Goal: Task Accomplishment & Management: Manage account settings

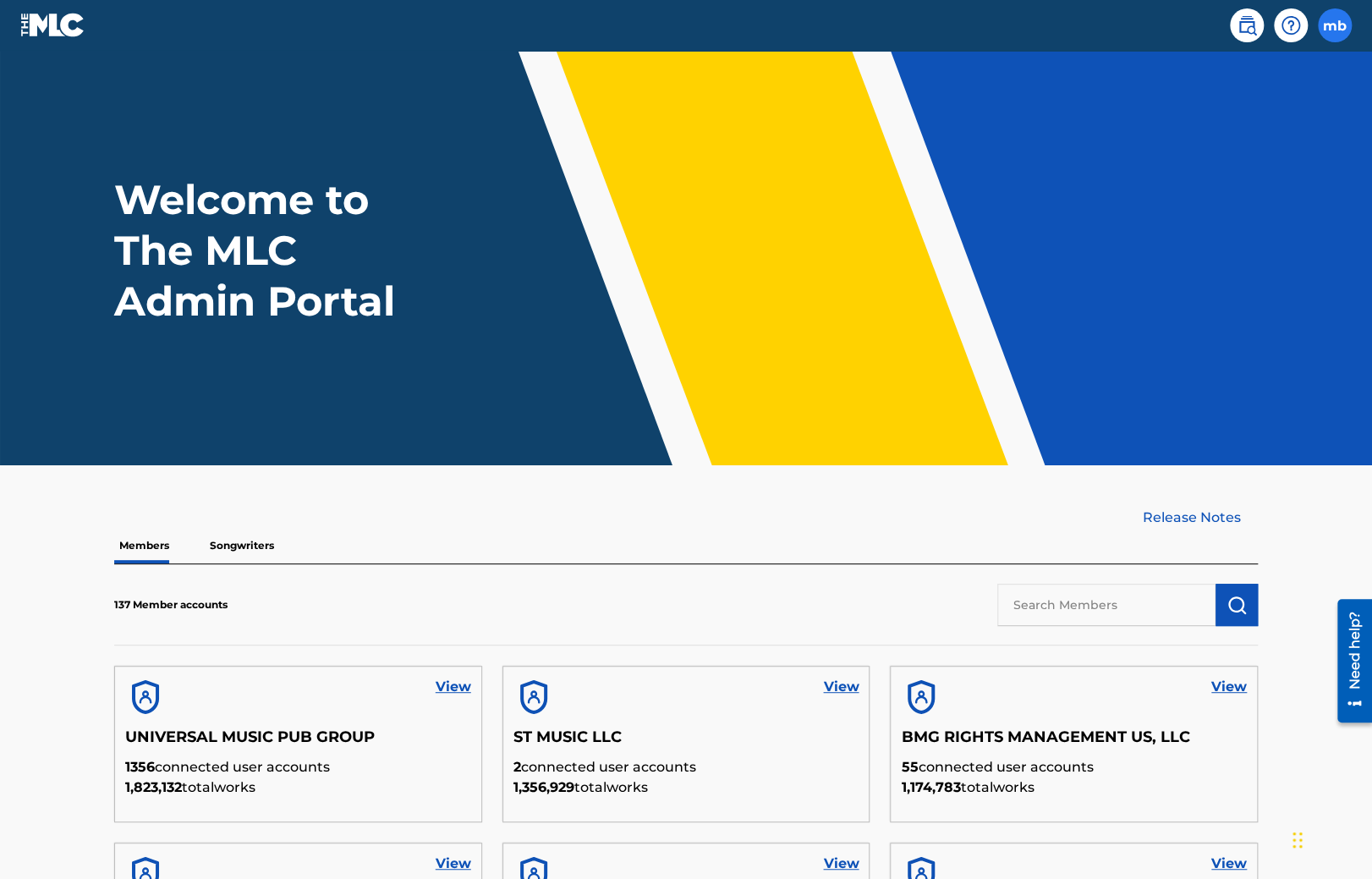
click at [1340, 21] on label at bounding box center [1334, 25] width 34 height 34
click at [1335, 25] on input "mb [PERSON_NAME] [PERSON_NAME][EMAIL_ADDRESS][PERSON_NAME][DOMAIN_NAME] Profile…" at bounding box center [1335, 25] width 0 height 0
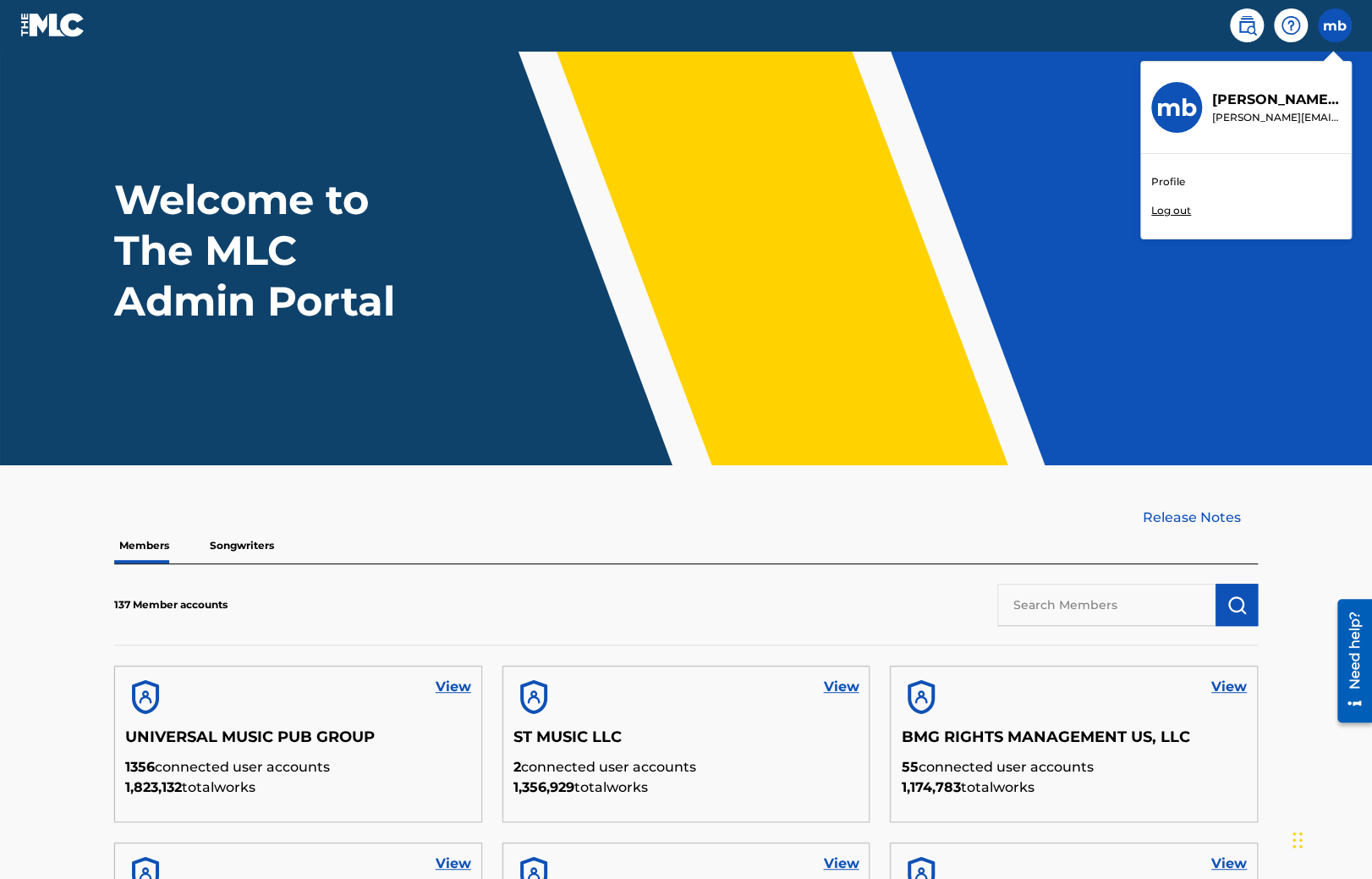
click at [1179, 211] on p "Log out" at bounding box center [1170, 210] width 40 height 16
click at [1335, 25] on input "mb [PERSON_NAME] [PERSON_NAME][EMAIL_ADDRESS][PERSON_NAME][DOMAIN_NAME] Profile…" at bounding box center [1335, 25] width 0 height 0
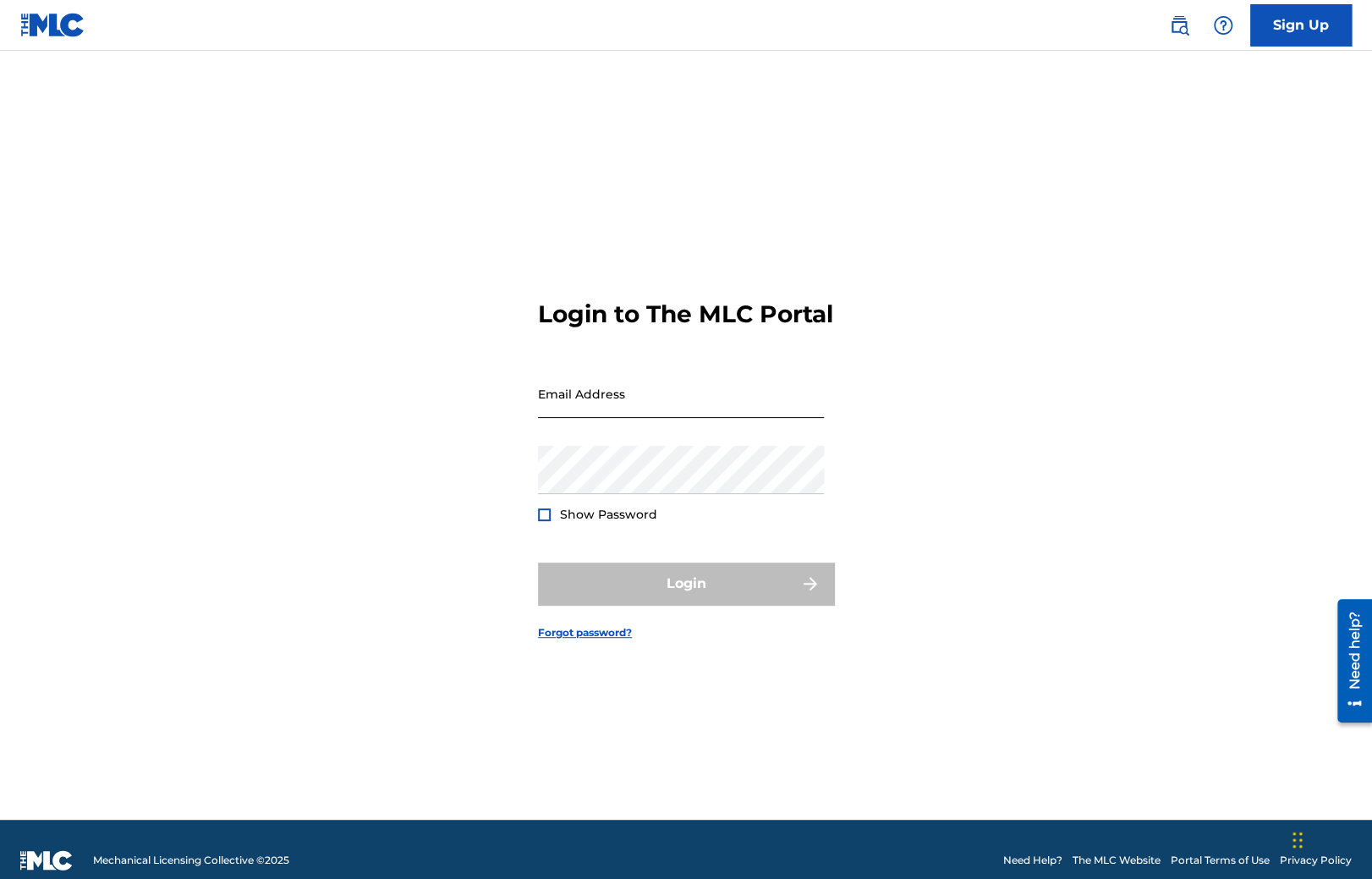
click at [631, 418] on input "Email Address" at bounding box center [680, 393] width 286 height 48
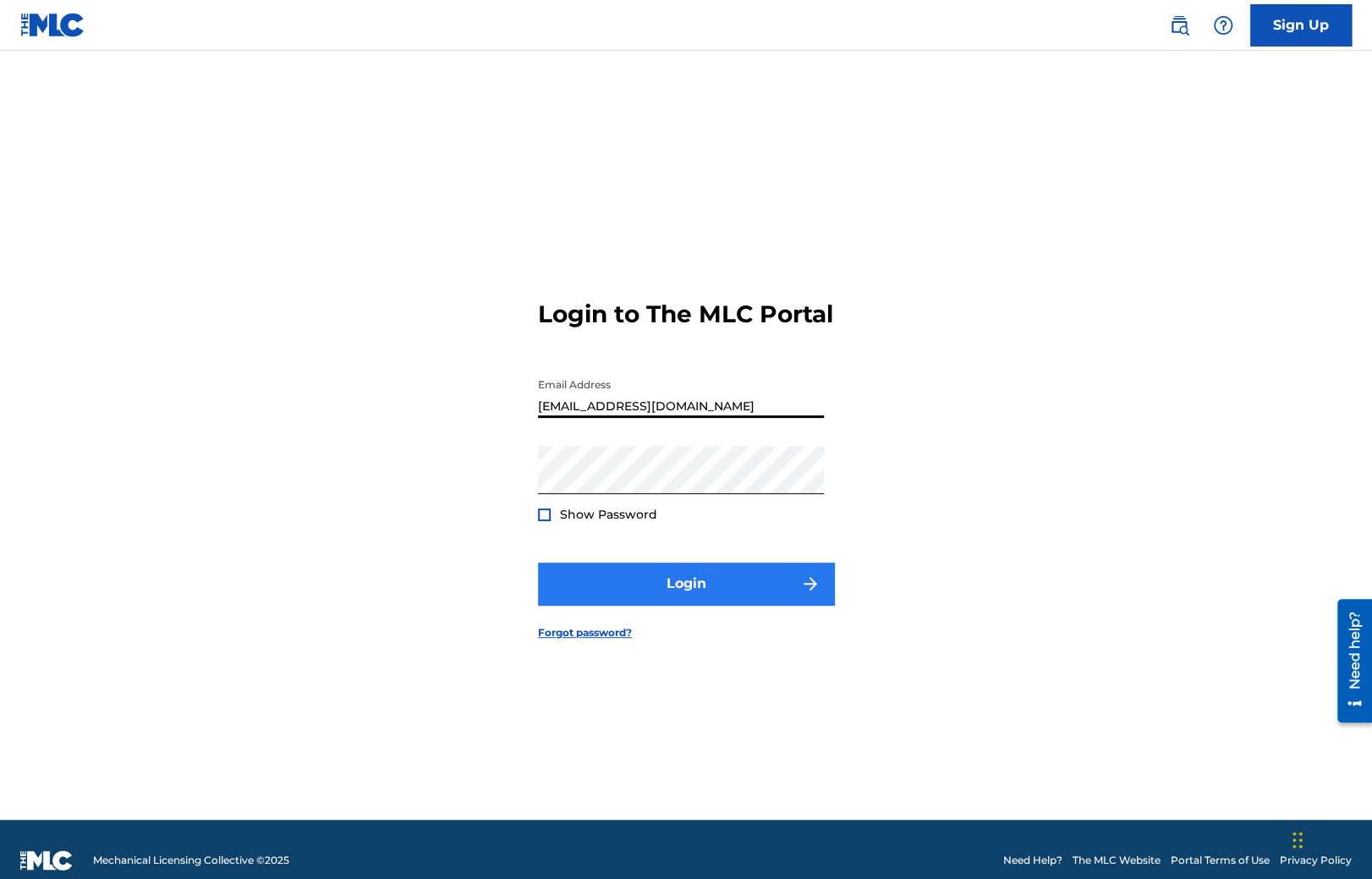
type input "[EMAIL_ADDRESS][DOMAIN_NAME]"
click at [629, 583] on button "Login" at bounding box center [686, 583] width 296 height 42
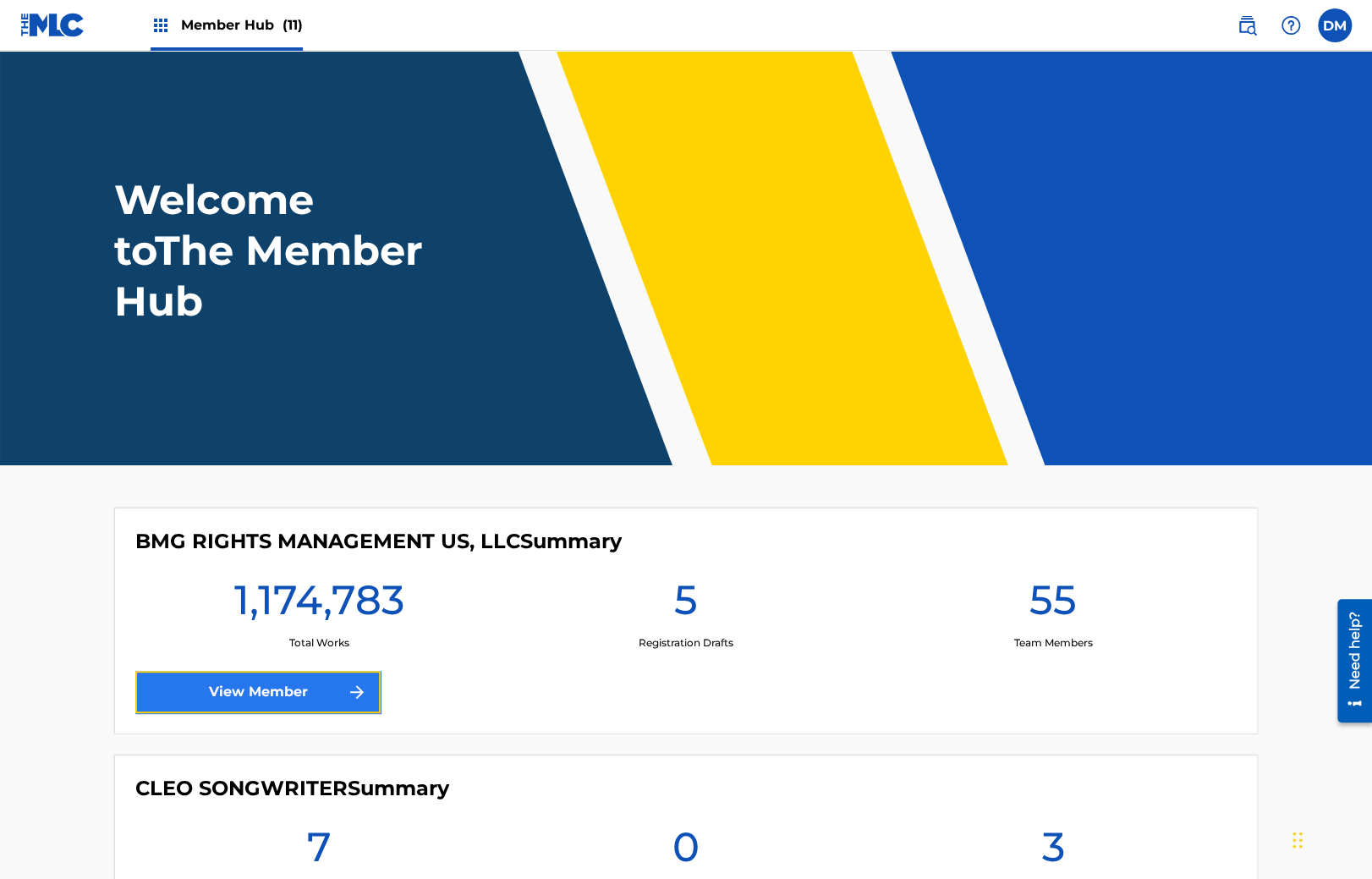
click at [307, 684] on link "View Member" at bounding box center [258, 691] width 246 height 42
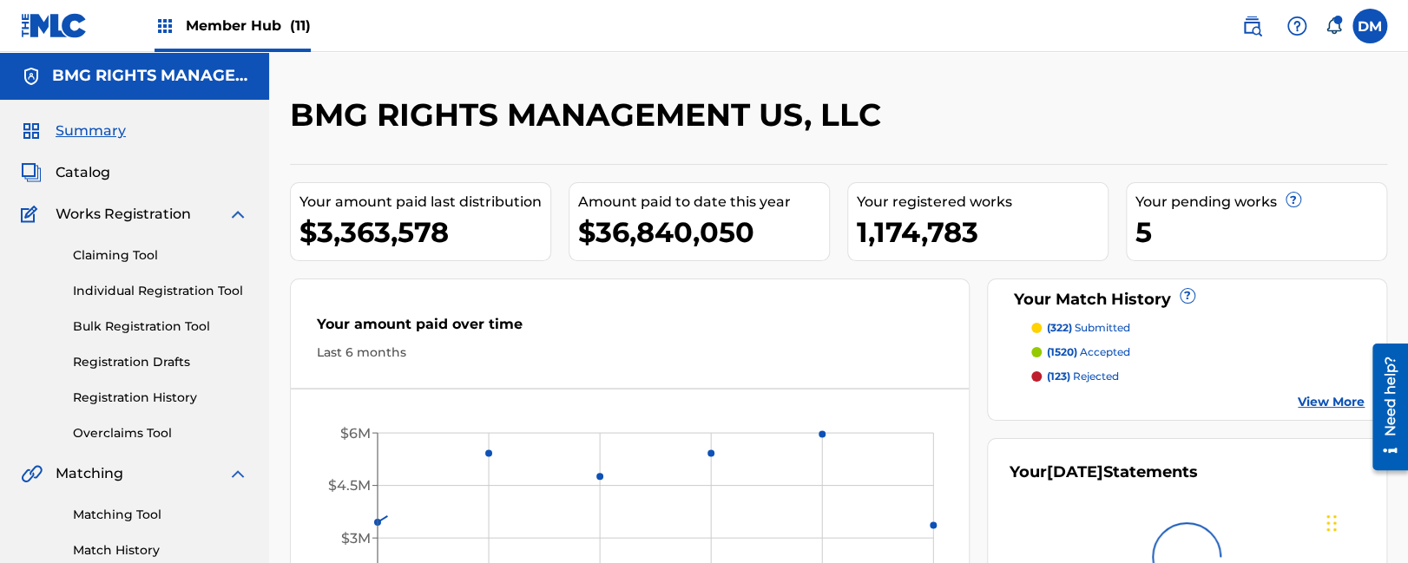
click at [1334, 33] on icon at bounding box center [1333, 25] width 17 height 17
